Goal: Task Accomplishment & Management: Manage account settings

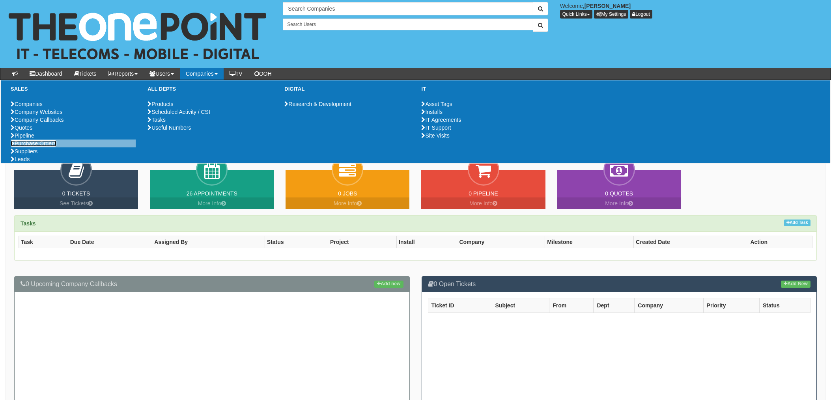
click at [37, 147] on link "Purchase Orders" at bounding box center [34, 143] width 46 height 6
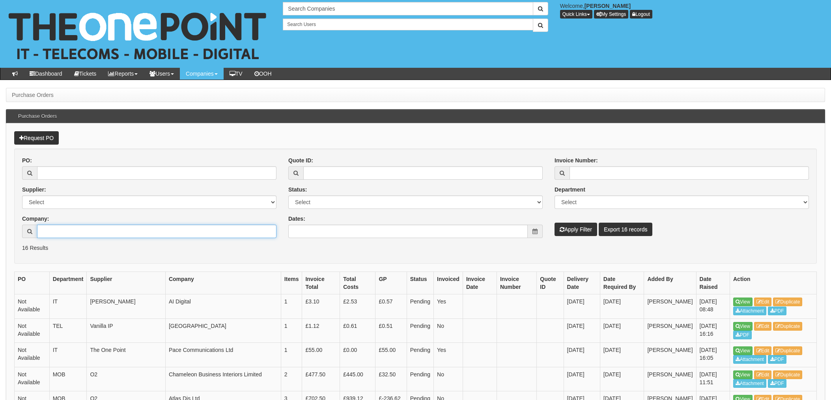
click at [69, 231] on input "Company:" at bounding box center [156, 231] width 239 height 13
click at [70, 172] on input "PO:" at bounding box center [156, 172] width 239 height 13
type input "18910"
click at [555, 223] on button "Apply Filter" at bounding box center [576, 229] width 43 height 13
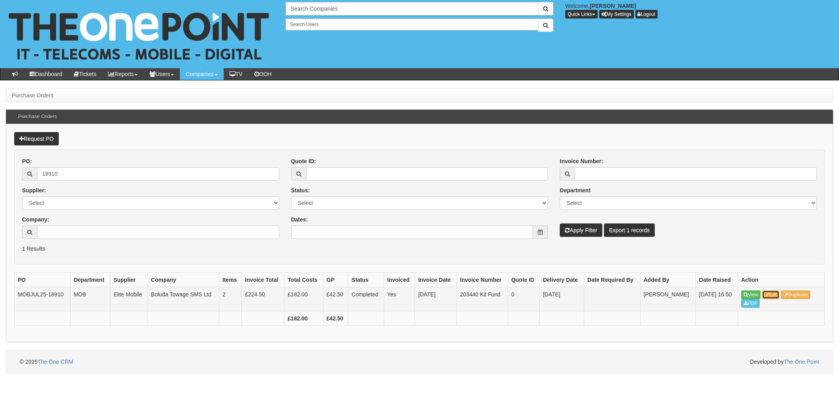
click at [774, 295] on link "Edit" at bounding box center [771, 295] width 18 height 9
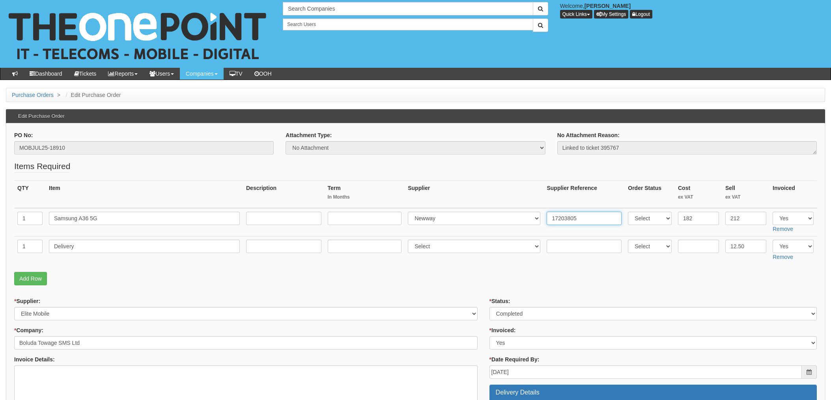
click at [581, 220] on input "17203805" at bounding box center [584, 218] width 75 height 13
drag, startPoint x: 591, startPoint y: 218, endPoint x: 513, endPoint y: 219, distance: 77.7
click at [513, 219] on tr "1 Samsung A36 5G Select 123 REG.co.uk 1Password 3 4Gon AA Jones Electric Ltd Ab…" at bounding box center [415, 222] width 803 height 28
click at [243, 279] on p "Add Row" at bounding box center [415, 278] width 803 height 13
click at [322, 270] on fieldset "Items Required QTY Item Description Term In Months Supplier Supplier Reference …" at bounding box center [415, 225] width 803 height 129
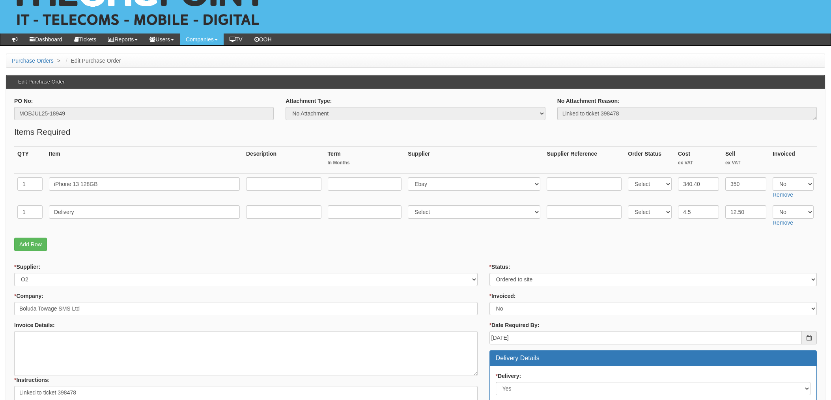
scroll to position [52, 0]
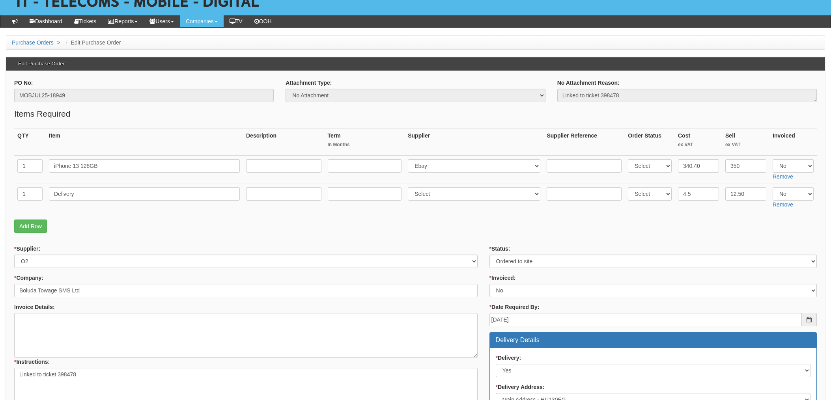
click at [502, 227] on p "Add Row" at bounding box center [415, 226] width 803 height 13
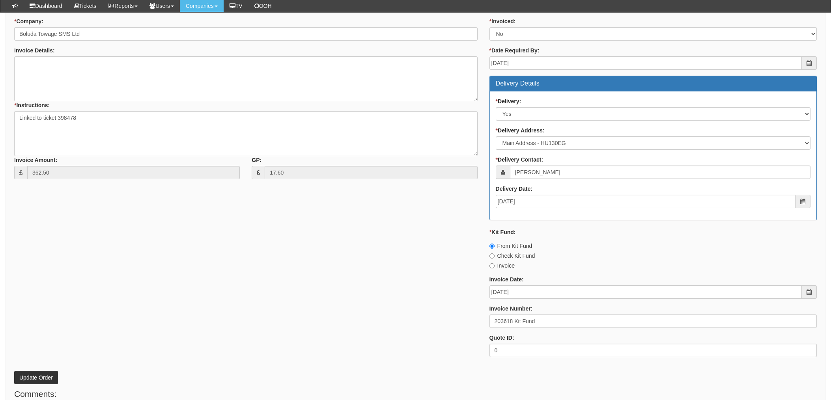
scroll to position [316, 0]
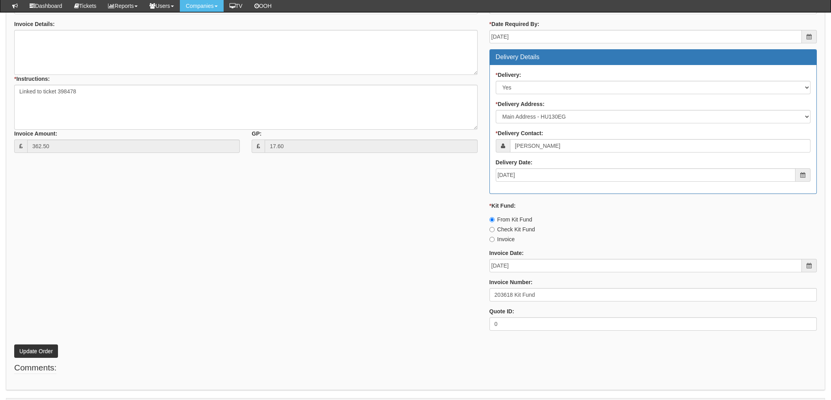
click at [313, 288] on div "* Supplier: Select 123 REG.co.uk 1Password 3 4Gon AA Jones Electric Ltd Abzorb …" at bounding box center [415, 149] width 815 height 375
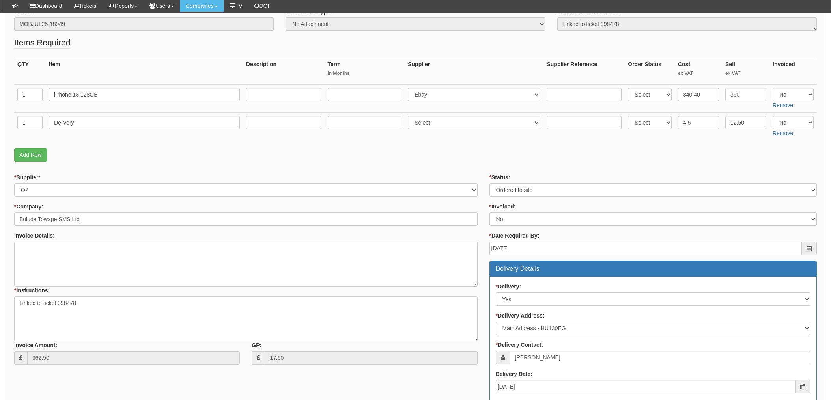
scroll to position [105, 0]
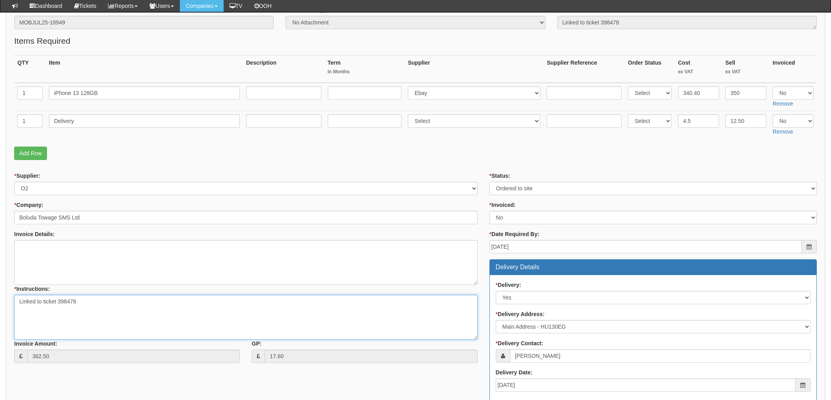
drag, startPoint x: 79, startPoint y: 303, endPoint x: 58, endPoint y: 303, distance: 20.5
click at [58, 303] on textarea "Linked to ticket 398478" at bounding box center [246, 317] width 464 height 45
drag, startPoint x: 383, startPoint y: 163, endPoint x: 354, endPoint y: 183, distance: 35.9
click at [383, 163] on fieldset "Items Required QTY Item Description Term In Months Supplier Supplier Reference …" at bounding box center [415, 99] width 803 height 129
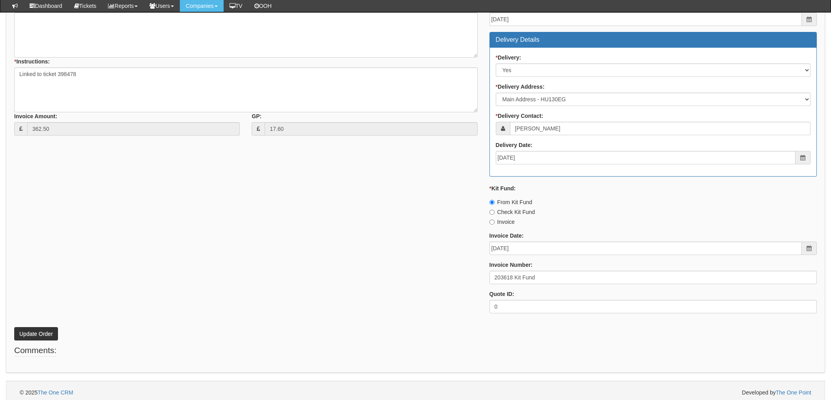
scroll to position [337, 0]
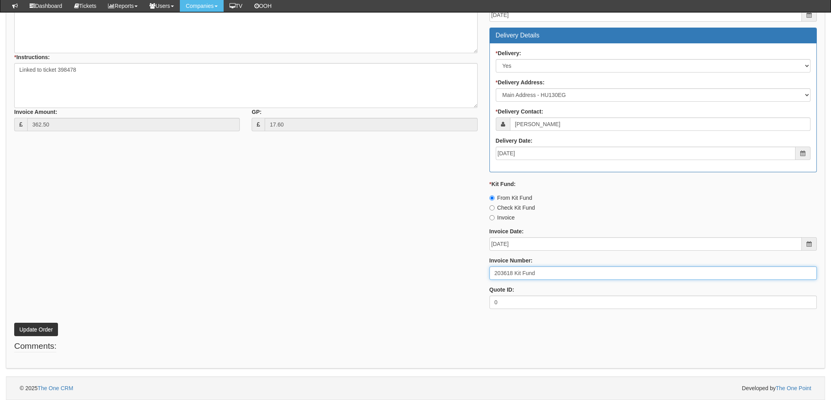
click at [514, 272] on input "203618 Kit Fund" at bounding box center [653, 273] width 327 height 13
drag, startPoint x: 512, startPoint y: 273, endPoint x: 482, endPoint y: 273, distance: 30.4
click at [482, 273] on div "* Supplier: Select 123 REG.co.uk 1Password 3 4Gon AA Jones Electric Ltd Abzorb …" at bounding box center [415, 127] width 815 height 375
click at [558, 271] on input "203618 Kit Fund" at bounding box center [653, 273] width 327 height 13
click at [353, 297] on div "* Supplier: Select 123 REG.co.uk 1Password 3 4Gon AA Jones Electric Ltd Abzorb …" at bounding box center [415, 127] width 815 height 375
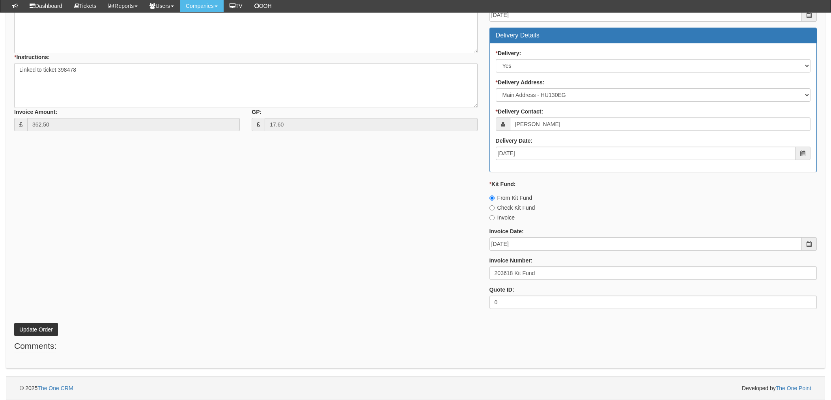
click at [237, 205] on div "* Supplier: Select 123 REG.co.uk 1Password 3 4Gon AA Jones Electric Ltd Abzorb …" at bounding box center [415, 127] width 815 height 375
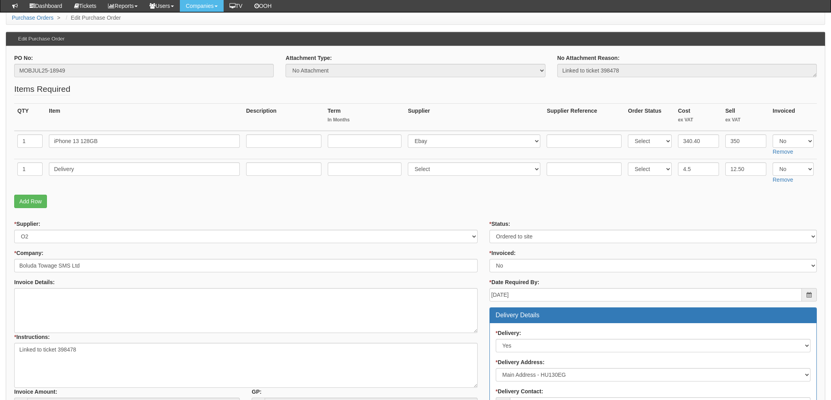
scroll to position [127, 0]
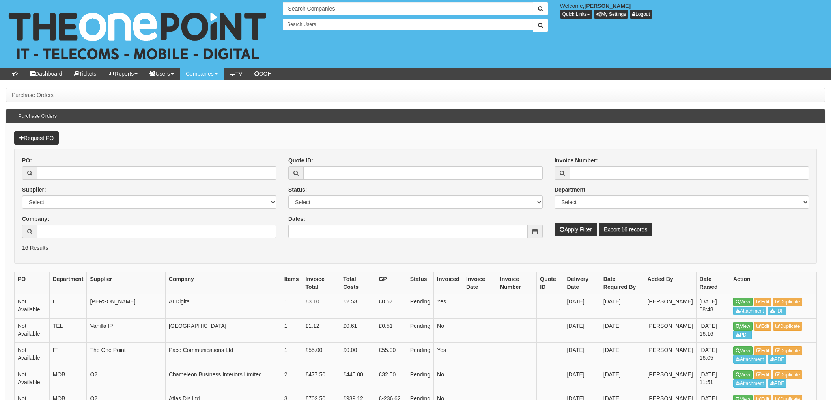
click at [50, 254] on form "PO: Supplier: Select 123 [DOMAIN_NAME] 1Password 3 4Gon [PERSON_NAME] Electric …" at bounding box center [415, 206] width 803 height 115
click at [56, 230] on input "Company:" at bounding box center [156, 231] width 239 height 13
type input "c"
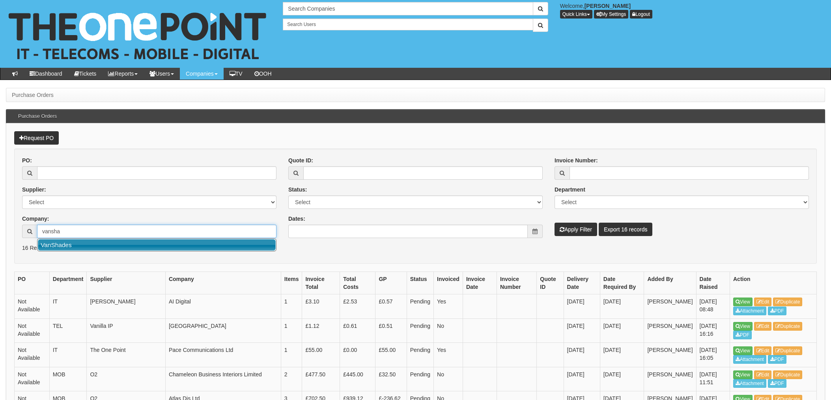
click at [69, 246] on link "VanShades" at bounding box center [157, 244] width 238 height 11
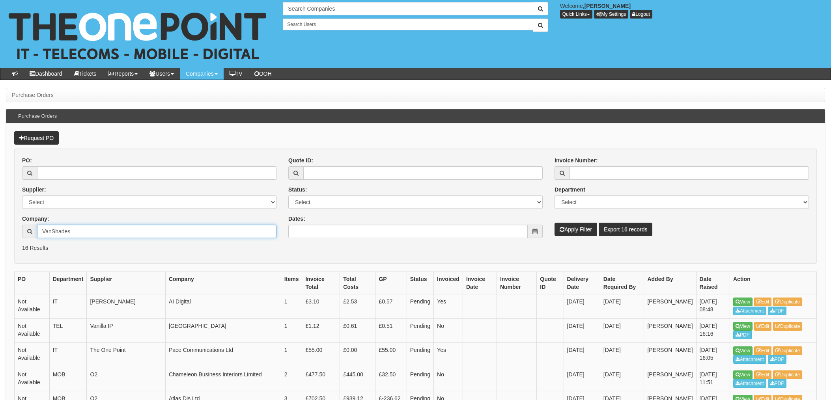
type input "VanShades"
click at [577, 230] on button "Apply Filter" at bounding box center [576, 229] width 43 height 13
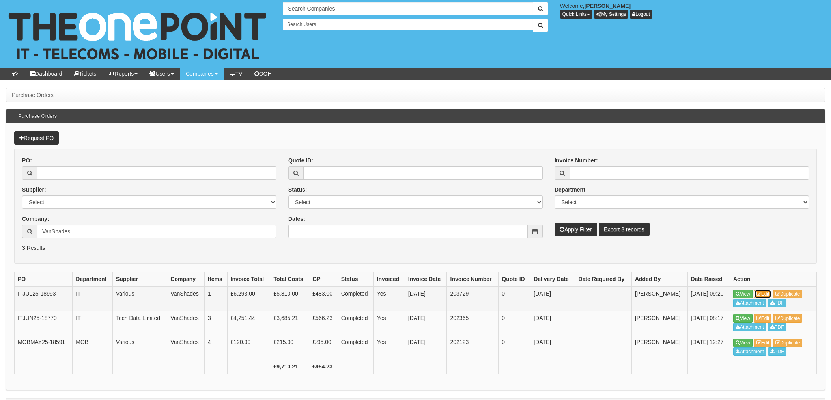
click at [770, 295] on link "Edit" at bounding box center [763, 294] width 18 height 9
click at [769, 316] on link "Edit" at bounding box center [763, 318] width 18 height 9
click at [765, 343] on link "Edit" at bounding box center [763, 343] width 18 height 9
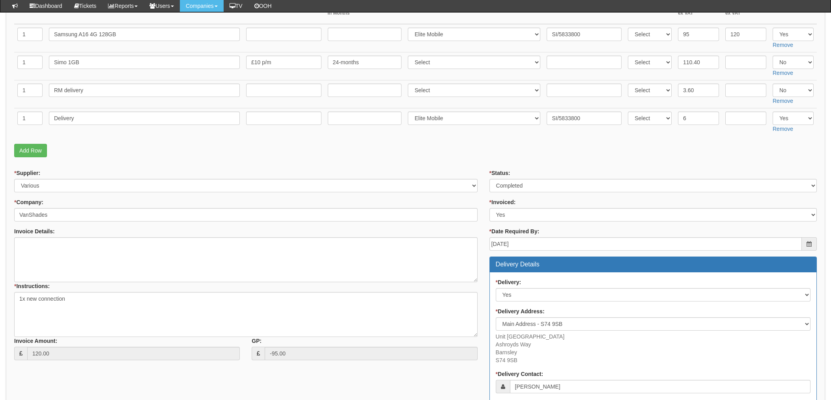
scroll to position [111, 0]
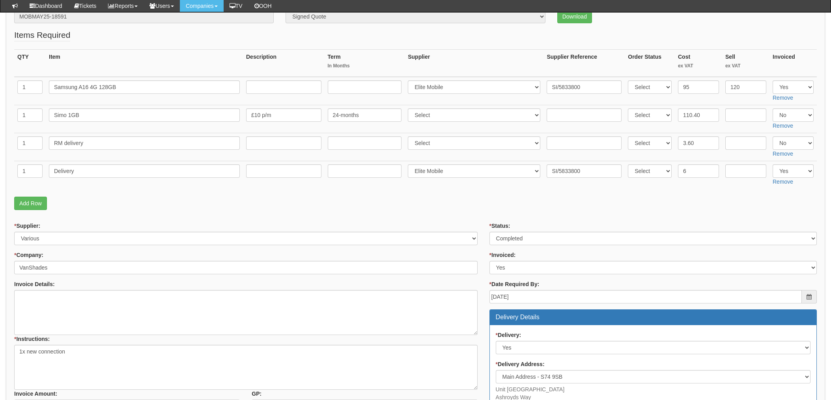
click at [498, 206] on p "Add Row" at bounding box center [415, 203] width 803 height 13
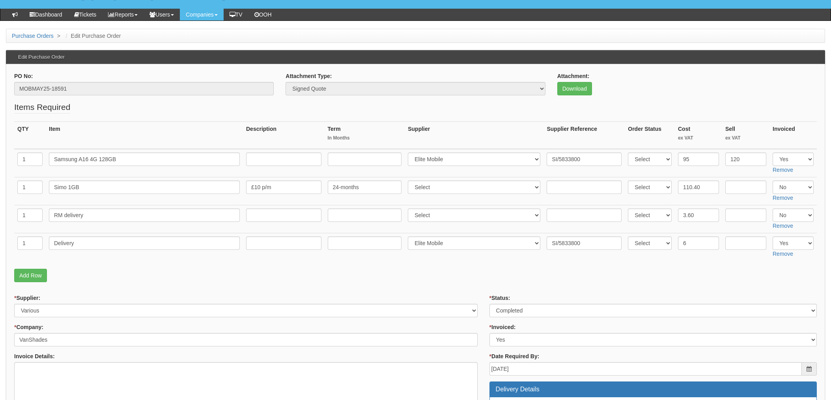
scroll to position [59, 0]
click at [572, 90] on link "Download" at bounding box center [574, 88] width 35 height 13
